Goal: Obtain resource: Download file/media

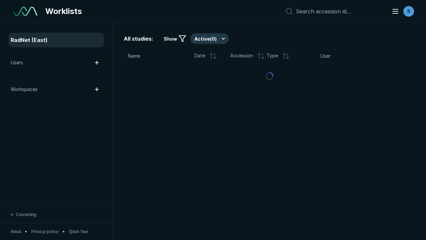
scroll to position [1819, 2775]
